Goal: Task Accomplishment & Management: Manage account settings

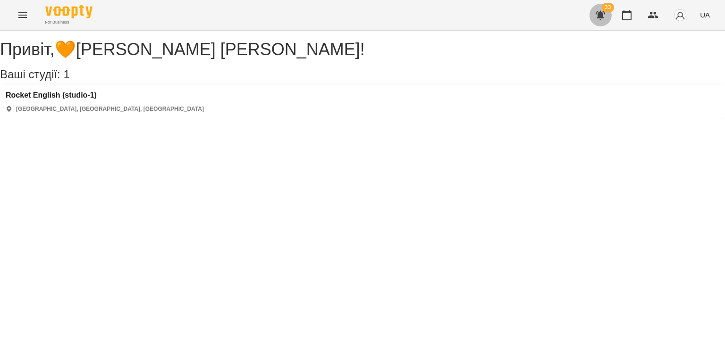
click at [602, 15] on icon "button" at bounding box center [600, 15] width 9 height 9
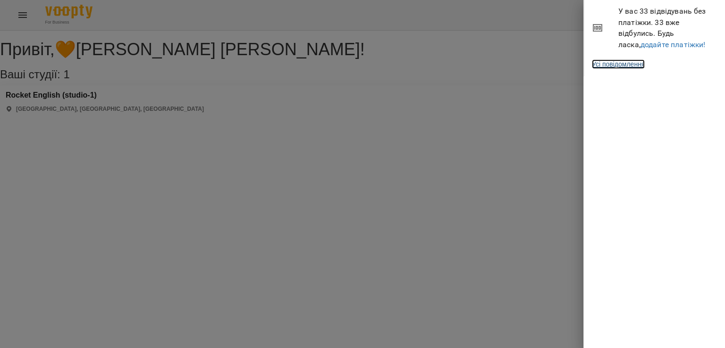
click at [630, 65] on link "Усі повідомлення" at bounding box center [618, 63] width 53 height 9
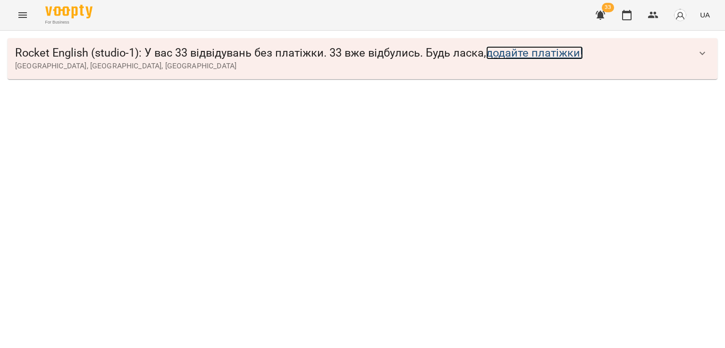
click at [525, 54] on link "додайте платіжки!" at bounding box center [534, 52] width 97 height 13
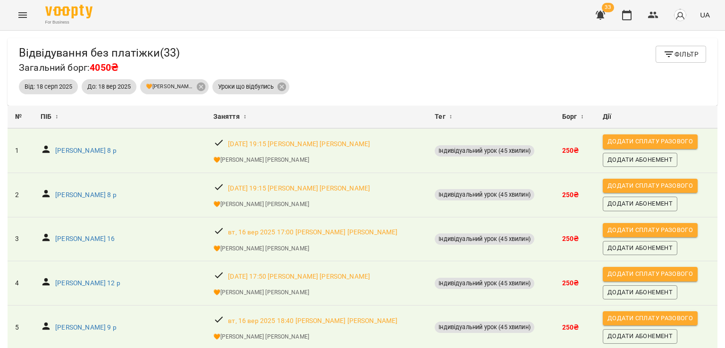
click at [25, 15] on icon "Menu" at bounding box center [22, 15] width 8 height 6
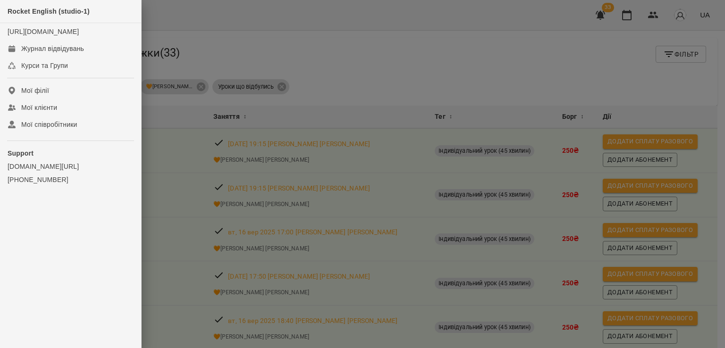
click at [228, 44] on div at bounding box center [362, 174] width 725 height 348
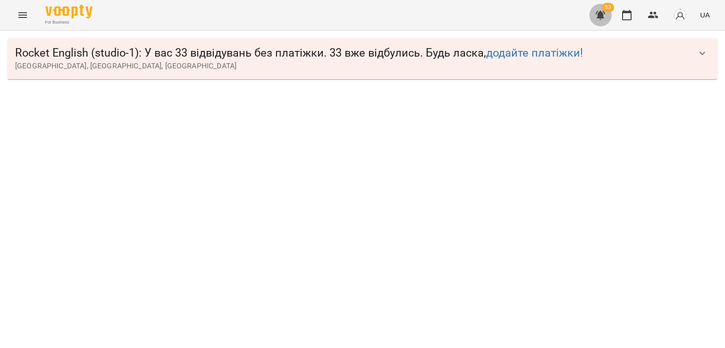
click at [599, 17] on icon "button" at bounding box center [600, 14] width 11 height 11
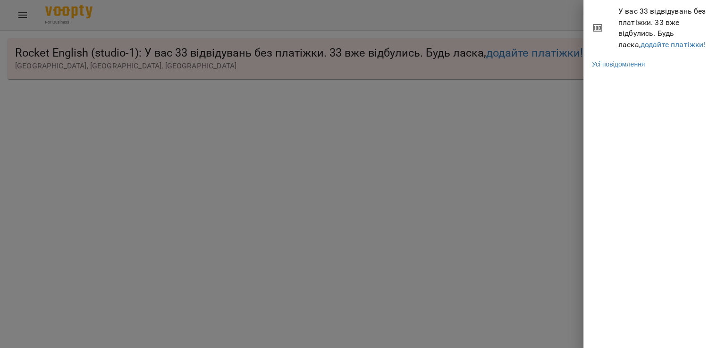
click at [542, 163] on div at bounding box center [362, 174] width 725 height 348
